Goal: Task Accomplishment & Management: Complete application form

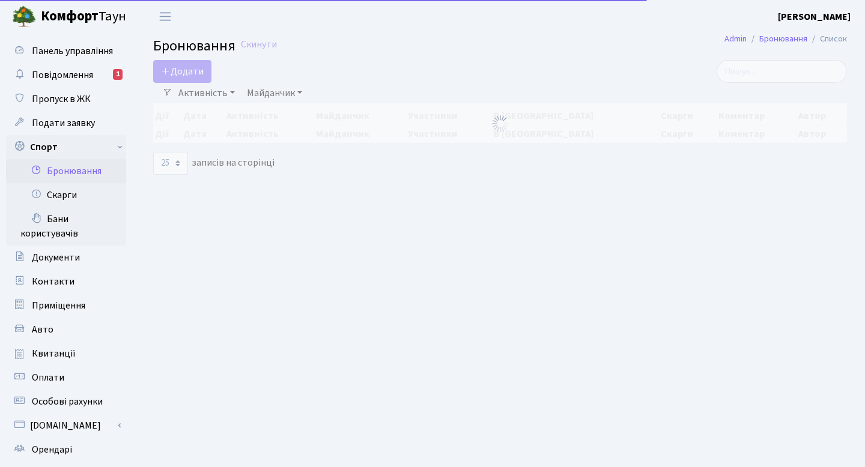
select select "25"
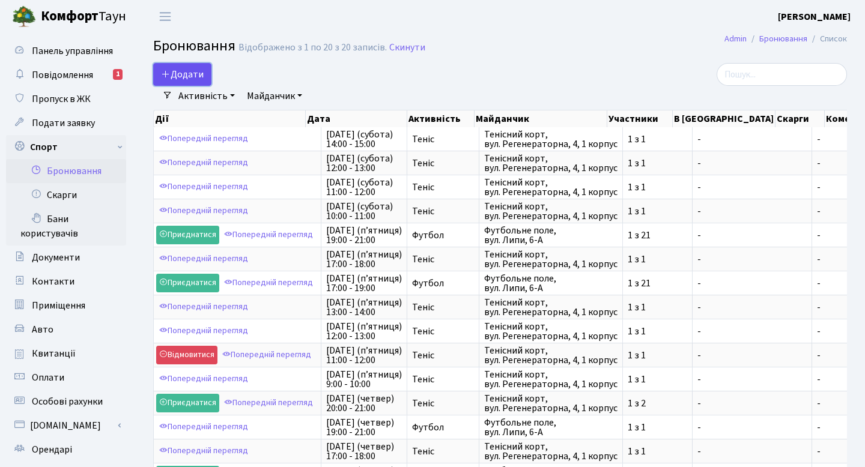
click at [197, 67] on button "Додати" at bounding box center [182, 74] width 58 height 23
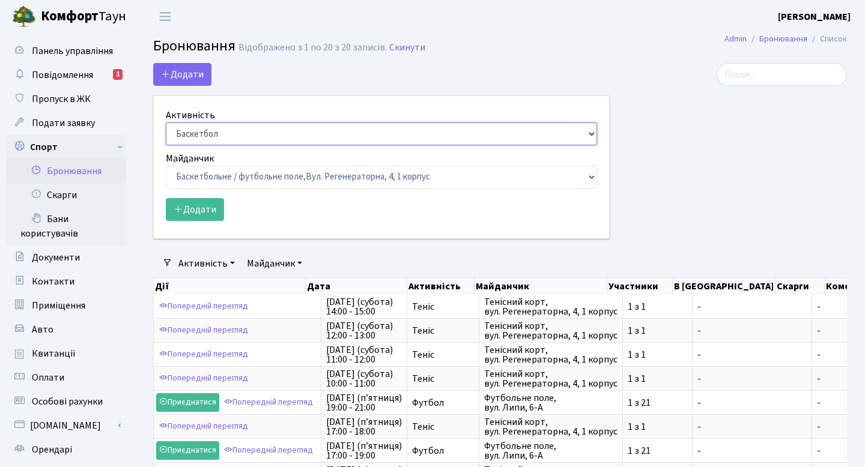
click at [237, 141] on select "Баскетбол Волейбол Йога Катання на роликах Настільний теніс Теніс Футбол Фітнес" at bounding box center [381, 134] width 431 height 23
select select "1"
click at [166, 123] on select "Баскетбол Волейбол Йога Катання на роликах Настільний теніс Теніс Футбол Фітнес" at bounding box center [381, 134] width 431 height 23
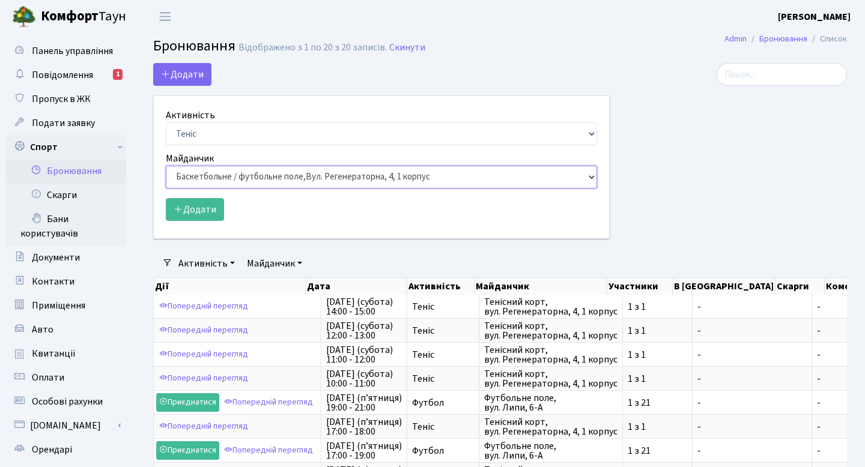
click at [230, 177] on select "Баскетбольне / футбольне поле, Вул. Регенераторна, 4, 1 корпус Баскетбольне пол…" at bounding box center [381, 177] width 431 height 23
select select "1"
click at [166, 166] on select "Баскетбольне / футбольне поле, Вул. Регенераторна, 4, 1 корпус Баскетбольне пол…" at bounding box center [381, 177] width 431 height 23
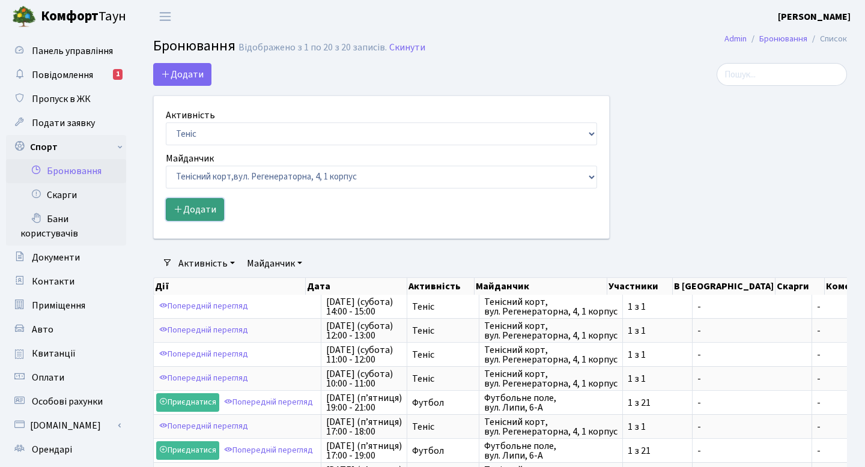
click at [208, 213] on button "Додати" at bounding box center [195, 209] width 58 height 23
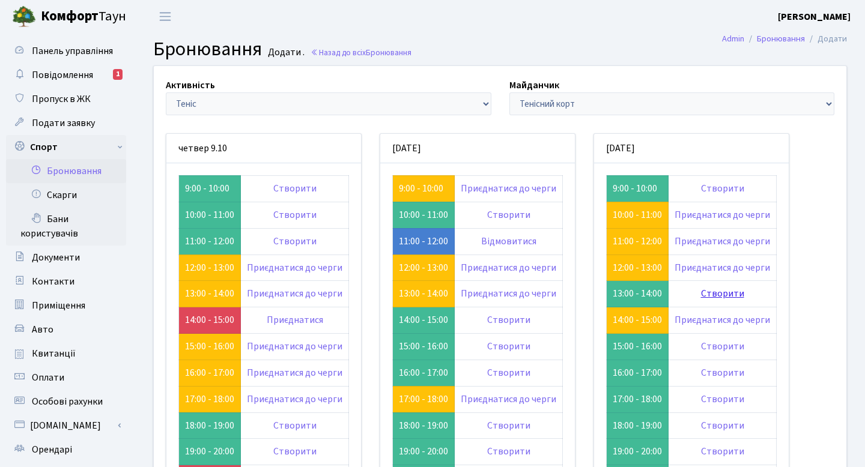
click at [727, 291] on link "Створити" at bounding box center [722, 293] width 43 height 13
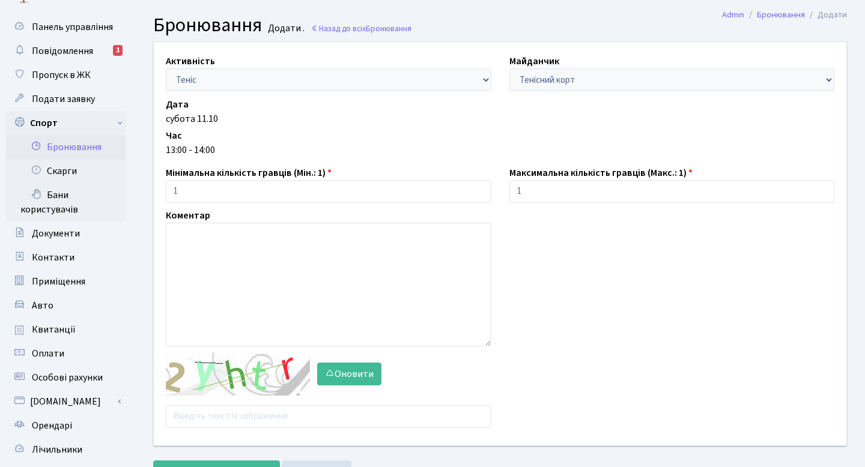
scroll to position [49, 0]
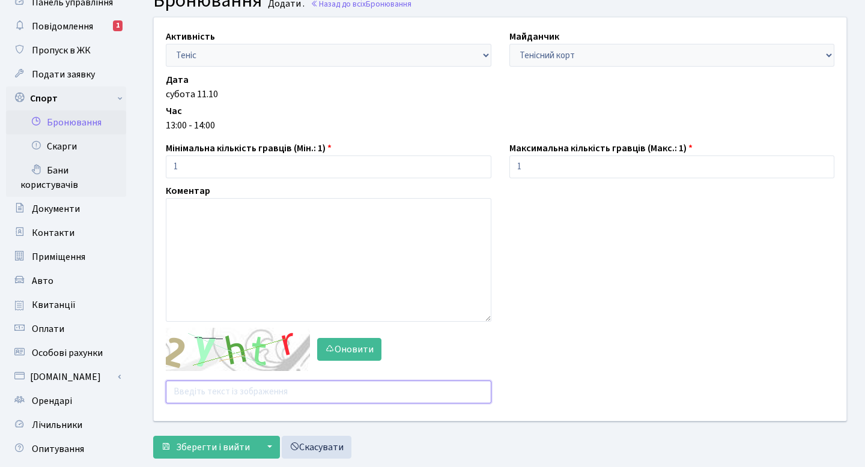
click at [290, 396] on input "text" at bounding box center [329, 392] width 326 height 23
type input "pnxrt"
click at [153, 436] on button "Зберегти і вийти" at bounding box center [205, 447] width 105 height 23
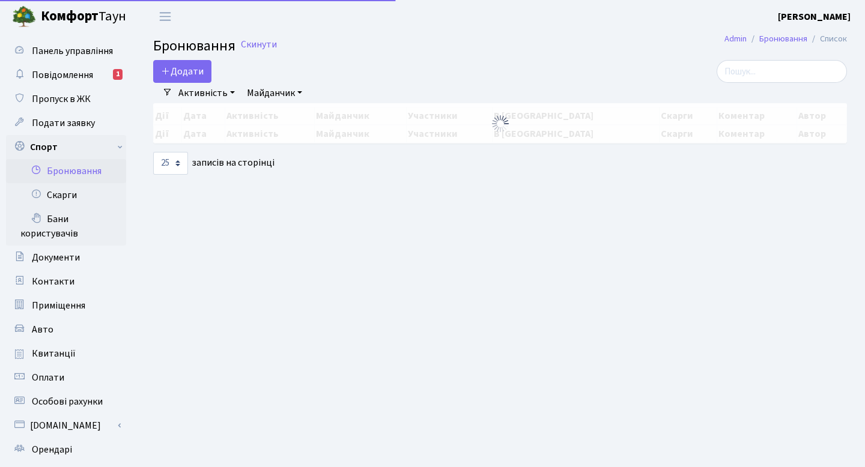
select select "25"
